Goal: Browse casually: Explore the website without a specific task or goal

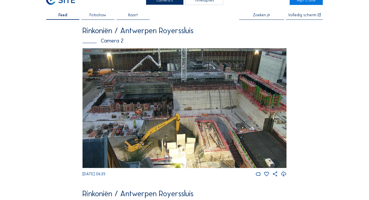
scroll to position [19, 0]
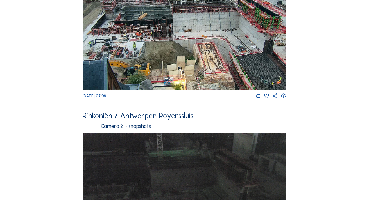
scroll to position [58, 0]
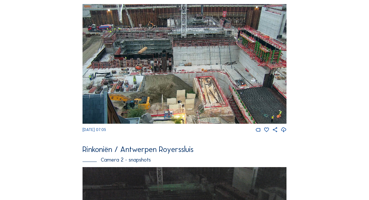
click at [211, 94] on img at bounding box center [185, 64] width 204 height 120
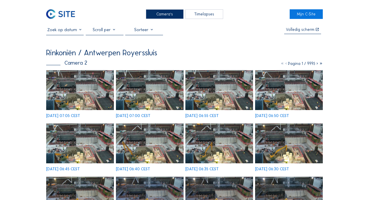
click at [84, 91] on img at bounding box center [80, 90] width 68 height 40
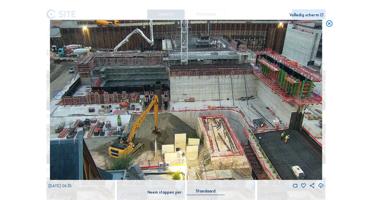
click at [329, 26] on icon at bounding box center [330, 24] width 8 height 8
